Goal: Information Seeking & Learning: Learn about a topic

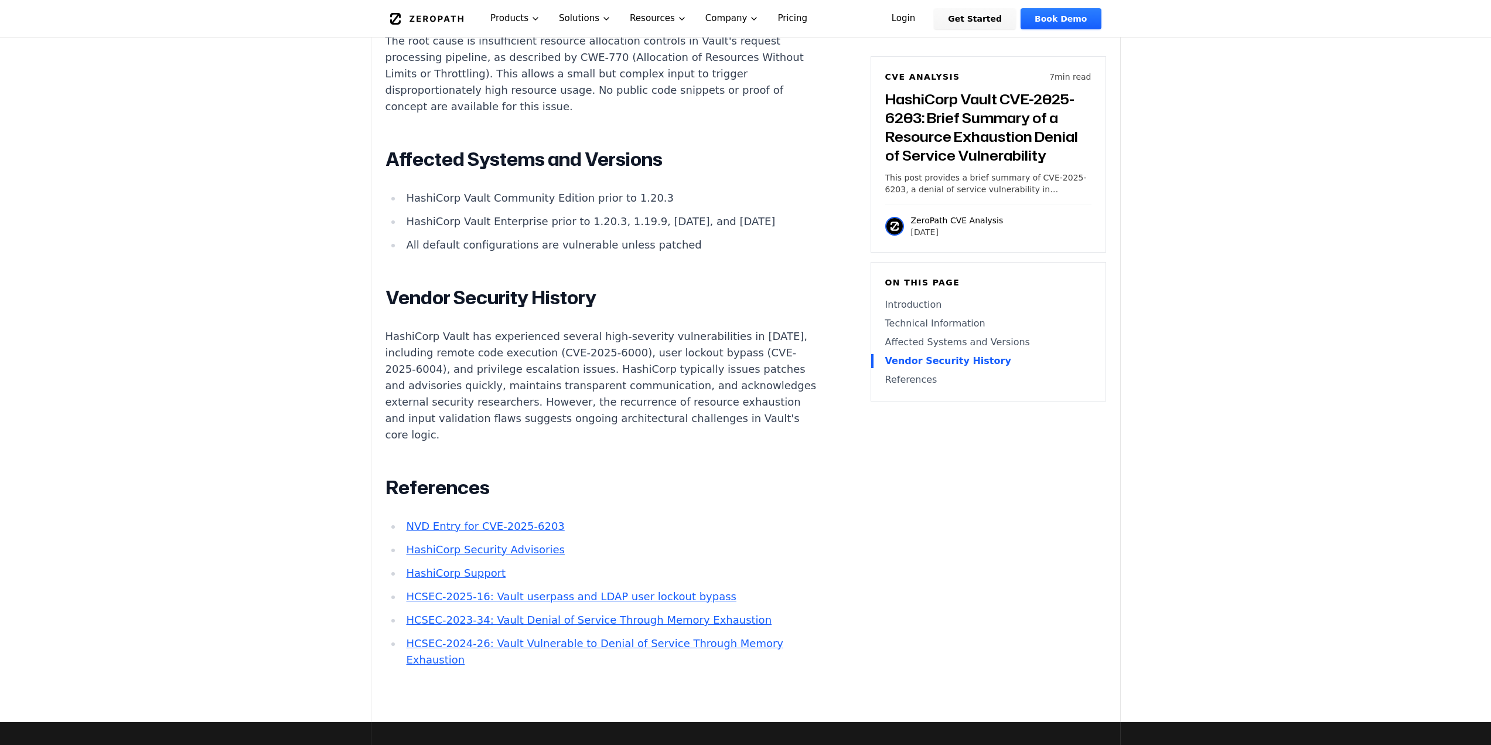
scroll to position [1348, 0]
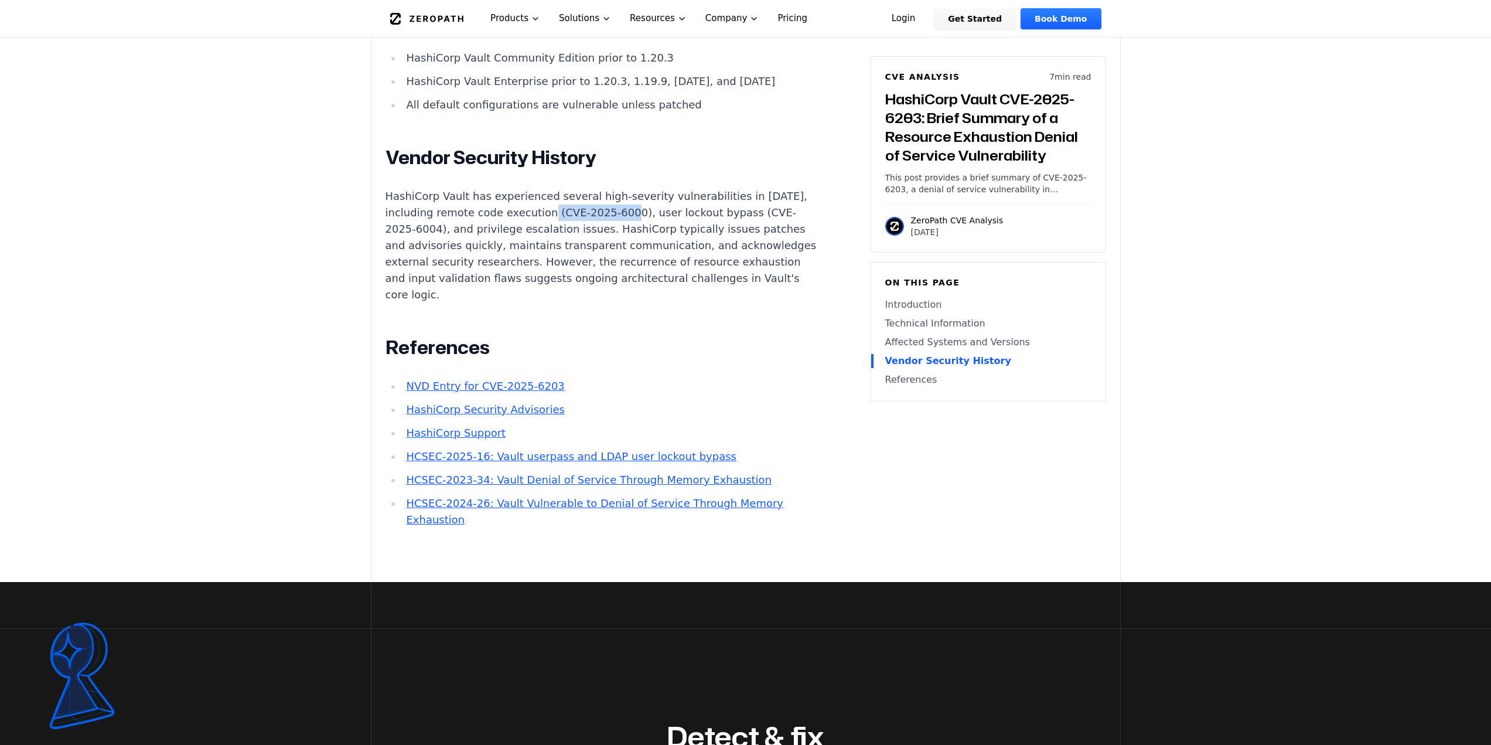
drag, startPoint x: 544, startPoint y: 182, endPoint x: 618, endPoint y: 185, distance: 74.5
click at [618, 188] on p "HashiCorp Vault has experienced several high-severity vulnerabilities in [DATE]…" at bounding box center [604, 245] width 436 height 115
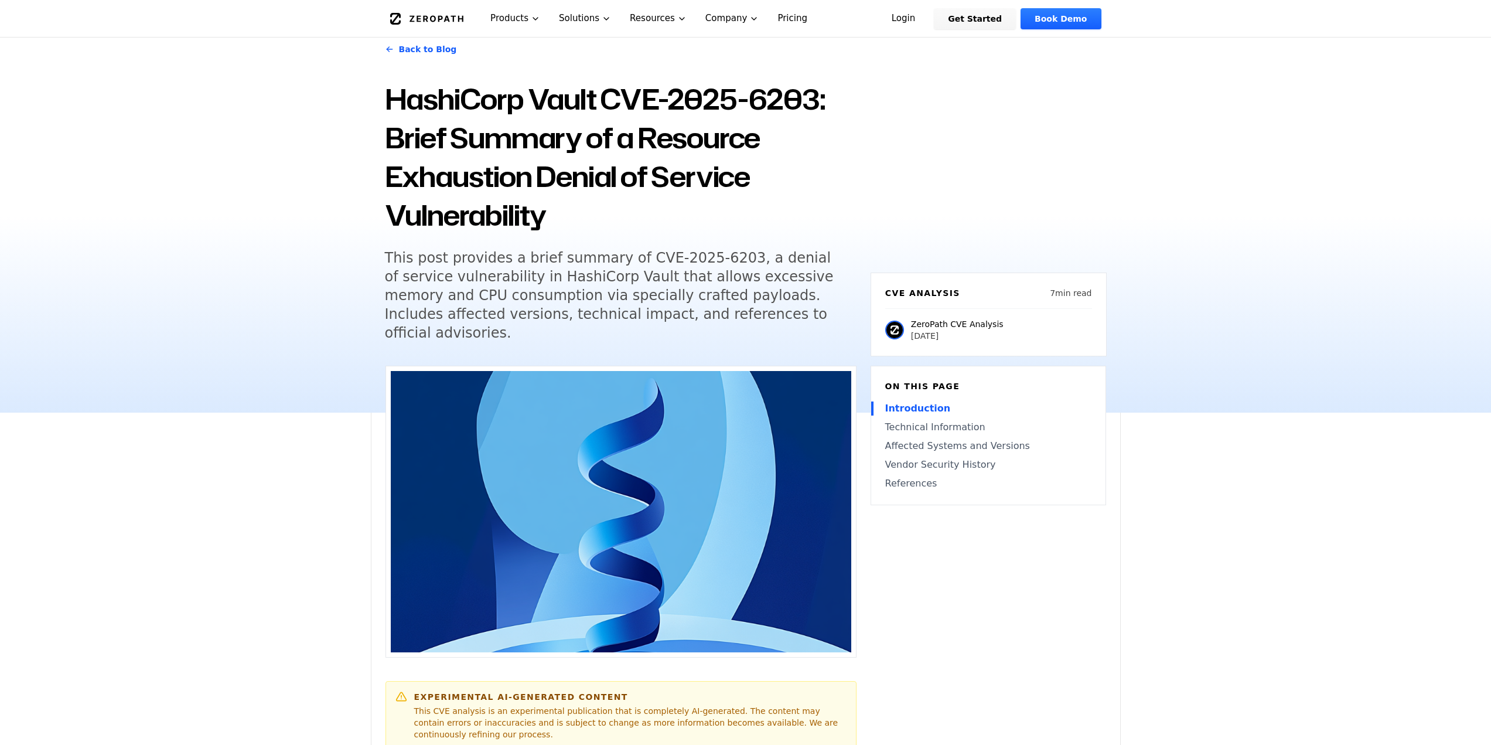
scroll to position [0, 0]
